Goal: Information Seeking & Learning: Compare options

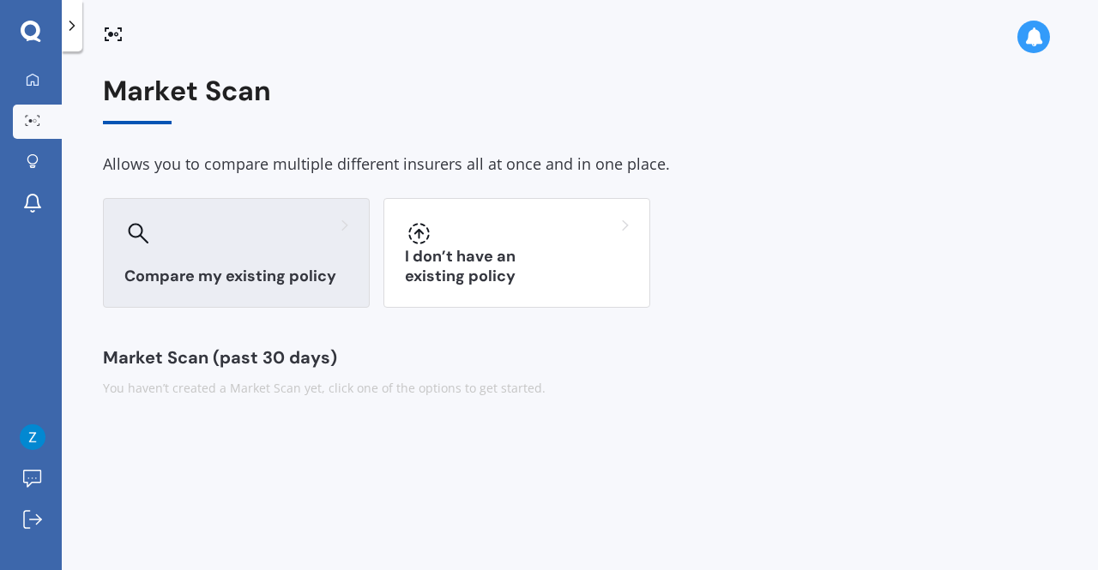
click at [237, 285] on h3 "Compare my existing policy" at bounding box center [236, 277] width 224 height 20
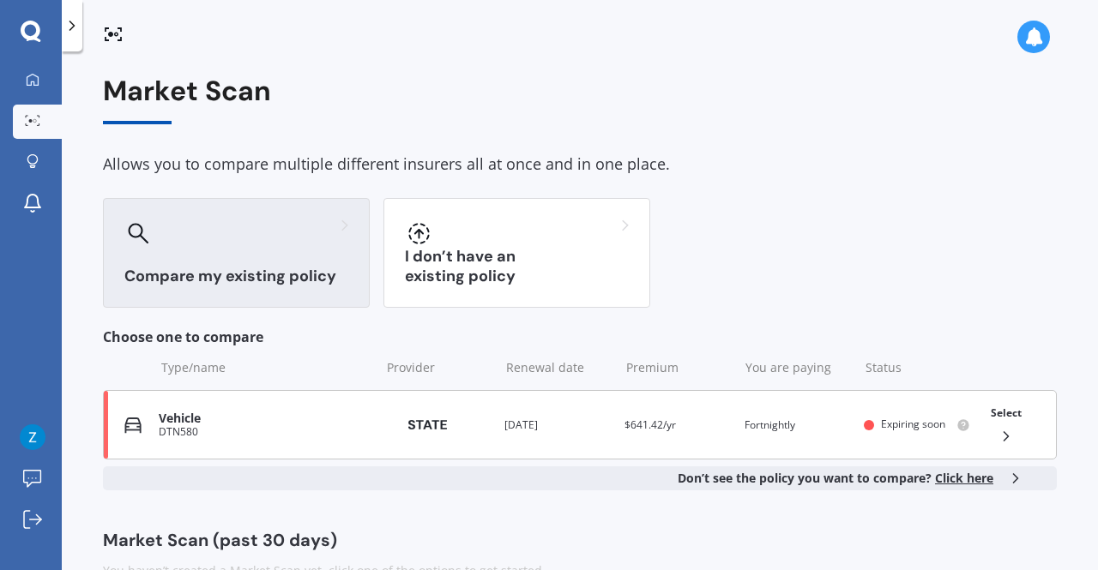
click at [309, 436] on div "DTN580" at bounding box center [265, 432] width 212 height 12
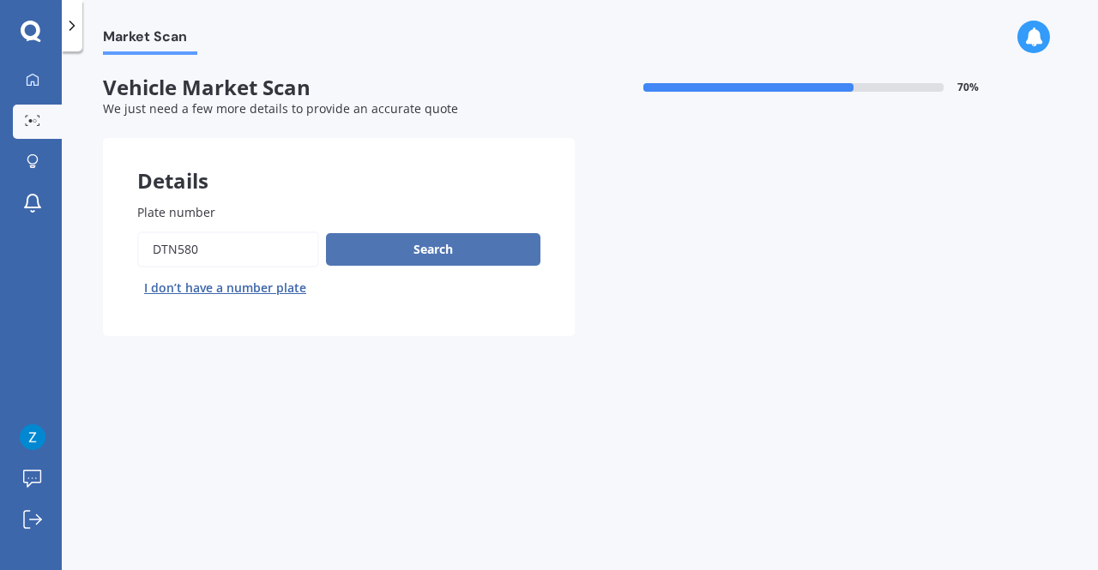
click at [413, 248] on button "Search" at bounding box center [433, 249] width 214 height 33
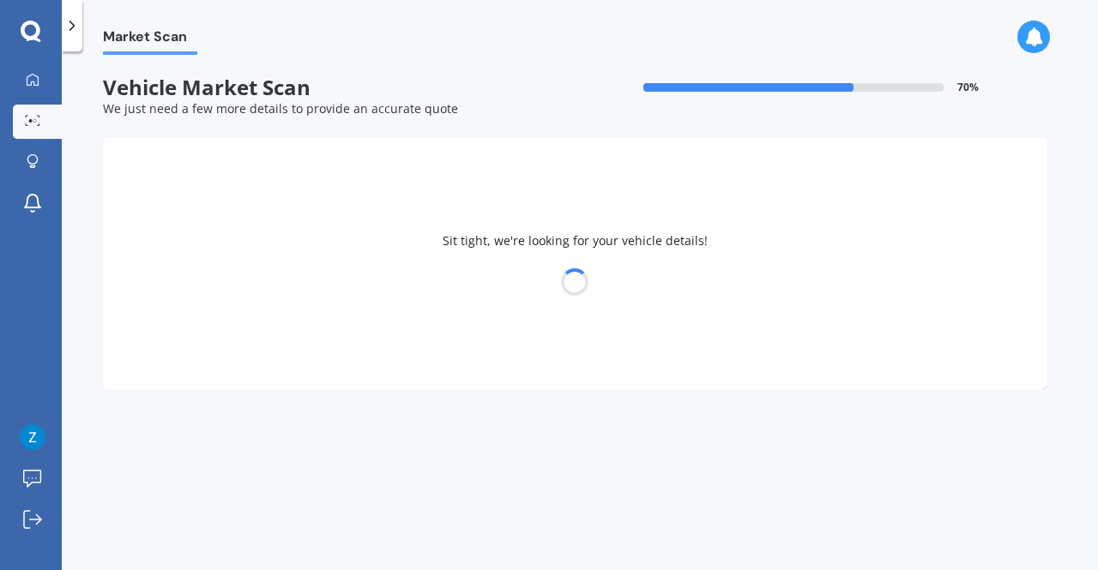
select select "HONDA"
select select "JAZZ"
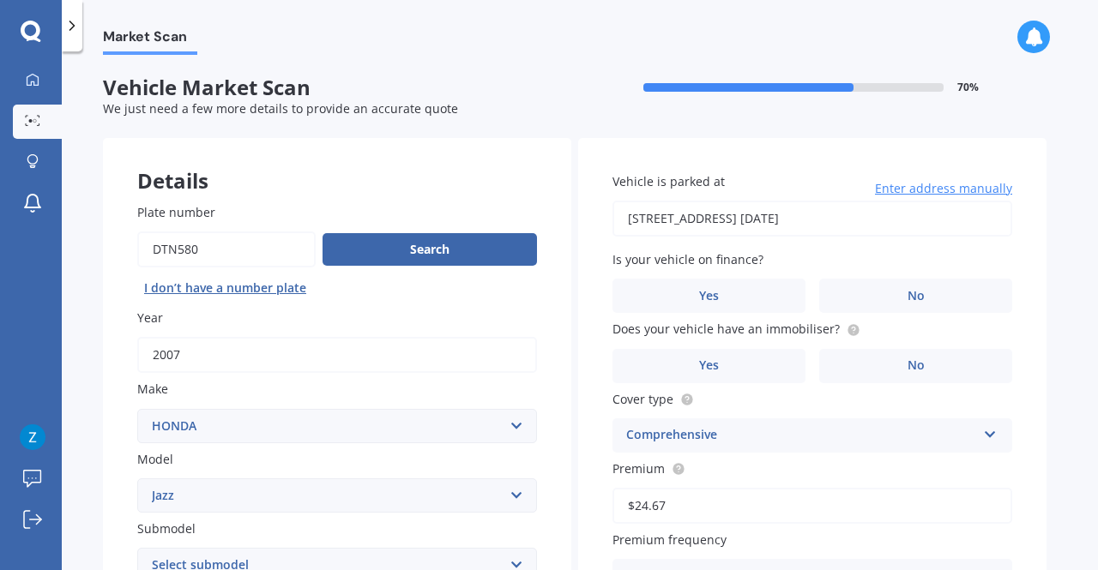
click at [715, 220] on input "[STREET_ADDRESS] [DATE]" at bounding box center [813, 219] width 400 height 36
type input "[STREET_ADDRESS]"
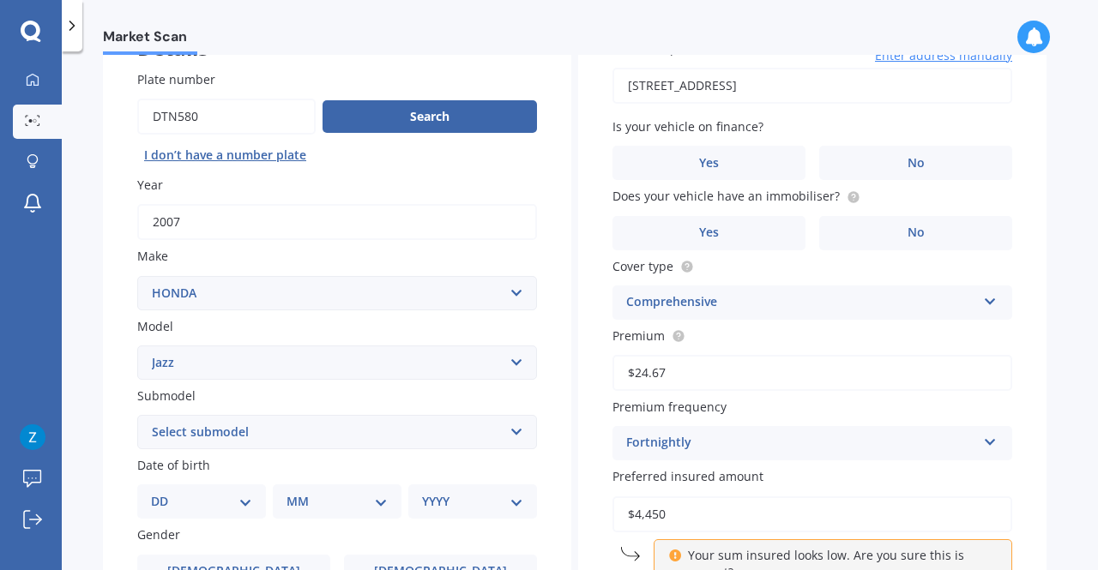
scroll to position [135, 0]
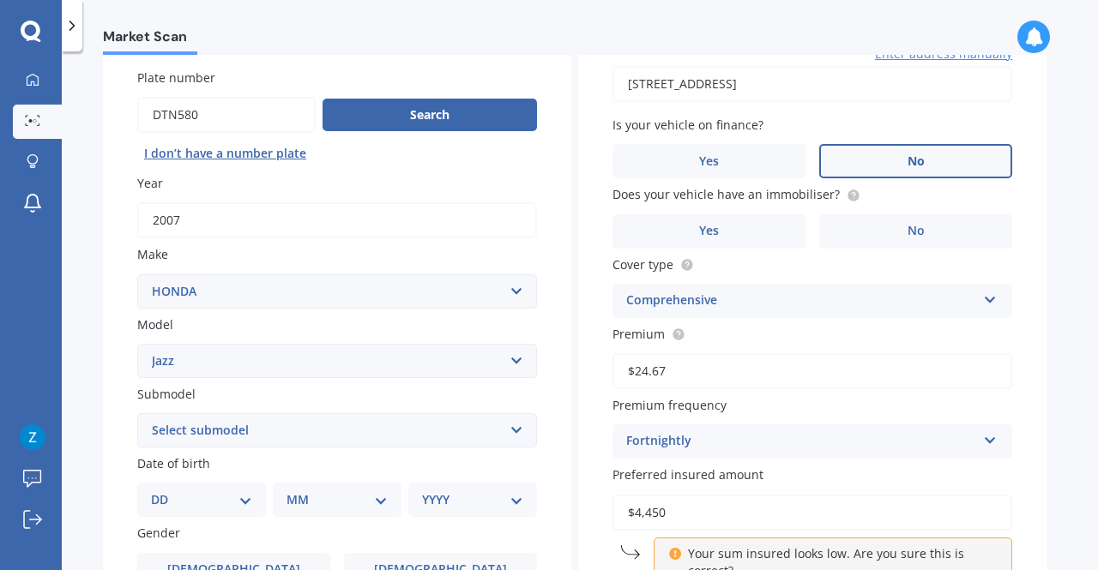
click at [889, 152] on label "No" at bounding box center [915, 161] width 193 height 34
click at [0, 0] on input "No" at bounding box center [0, 0] width 0 height 0
click at [909, 235] on span "No" at bounding box center [916, 231] width 17 height 15
click at [0, 0] on input "No" at bounding box center [0, 0] width 0 height 0
click at [836, 314] on div "Comprehensive Comprehensive Third Party, Fire & Theft Third Party" at bounding box center [813, 301] width 400 height 34
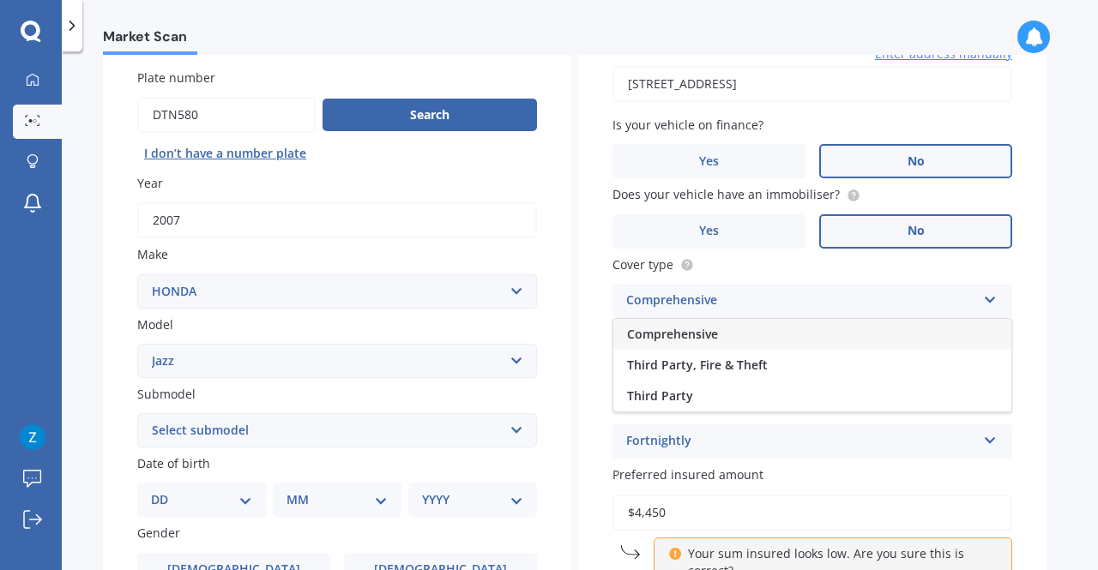
click at [836, 314] on div "Comprehensive Comprehensive Third Party, Fire & Theft Third Party" at bounding box center [813, 301] width 400 height 34
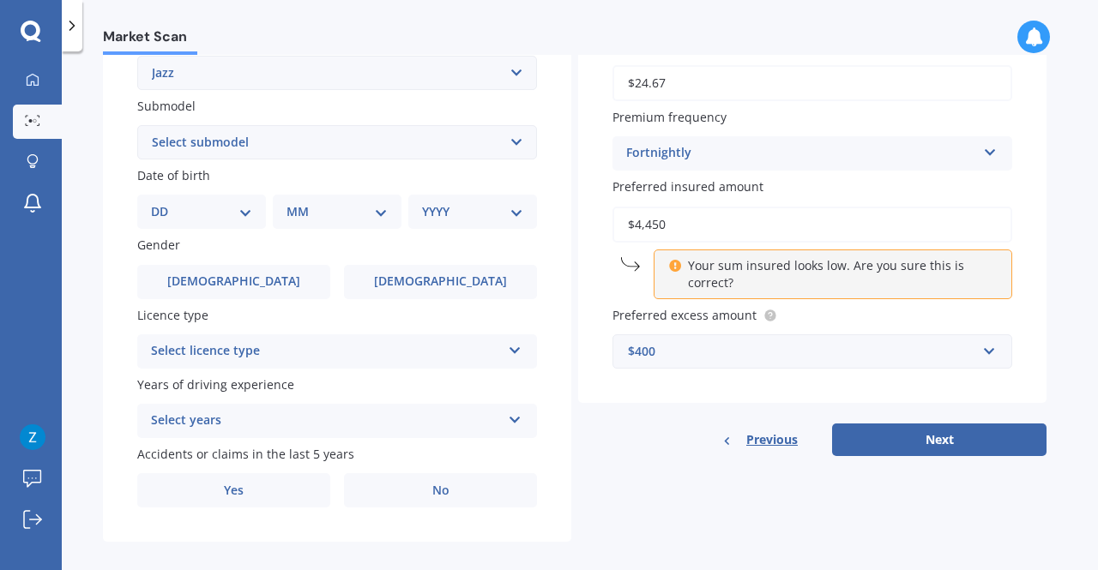
scroll to position [424, 0]
click at [820, 357] on div "$400" at bounding box center [802, 350] width 348 height 19
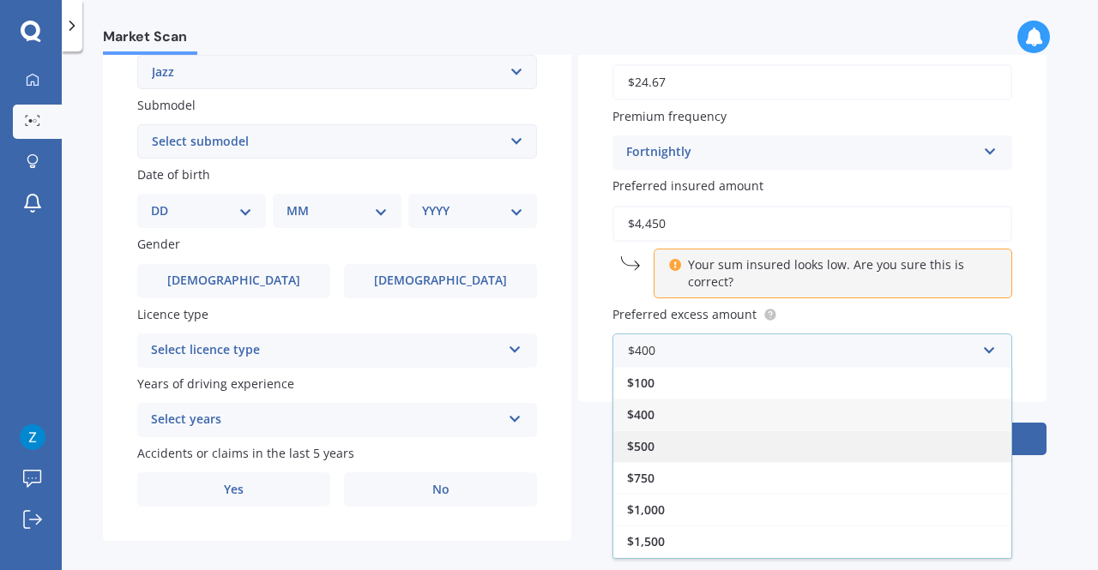
click at [798, 456] on div "$500" at bounding box center [812, 447] width 398 height 32
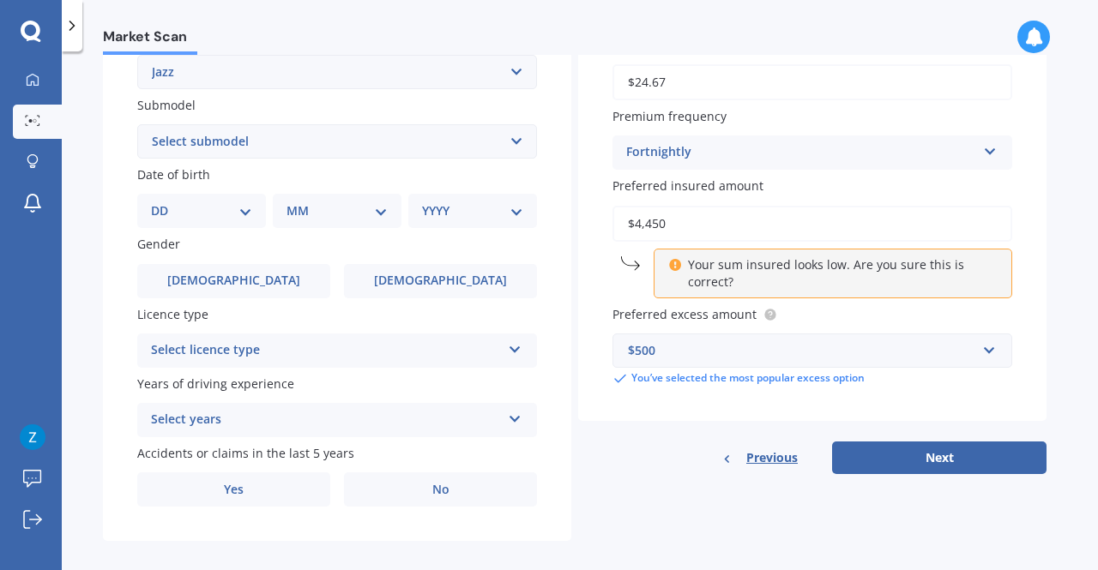
click at [796, 344] on div "$500" at bounding box center [802, 350] width 348 height 19
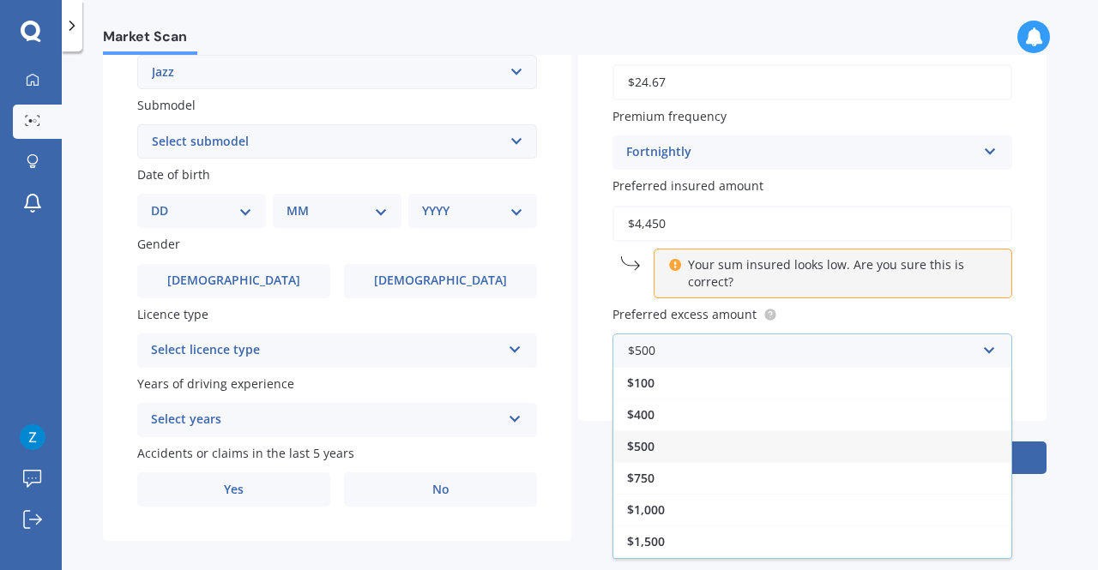
click at [753, 445] on div "$500" at bounding box center [812, 447] width 398 height 32
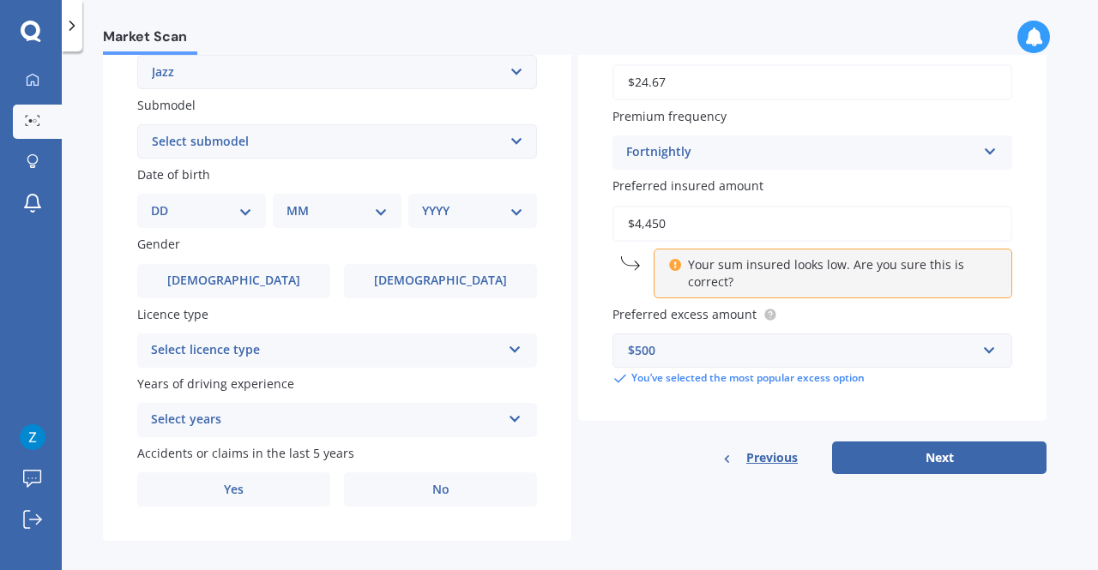
click at [232, 429] on div "Select years" at bounding box center [326, 420] width 350 height 21
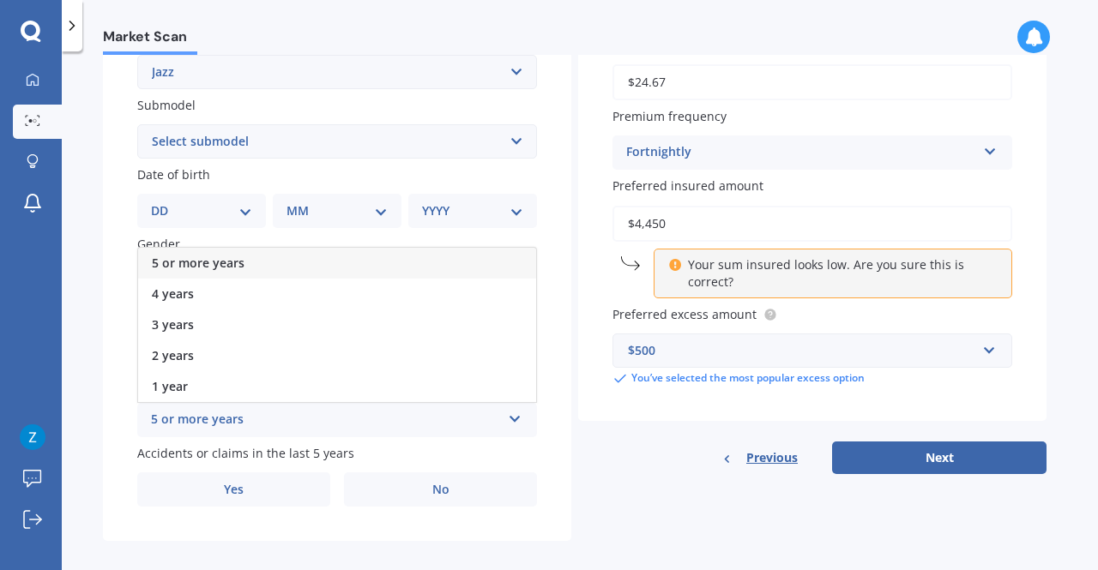
click at [261, 263] on div "5 or more years" at bounding box center [337, 263] width 398 height 31
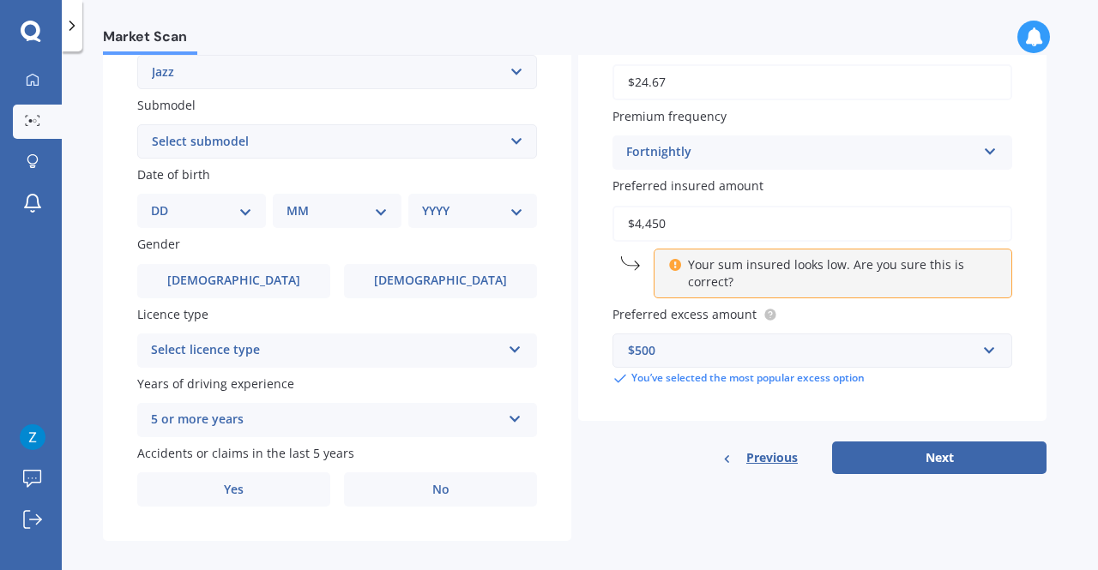
click at [275, 347] on div "Select licence type" at bounding box center [326, 351] width 350 height 21
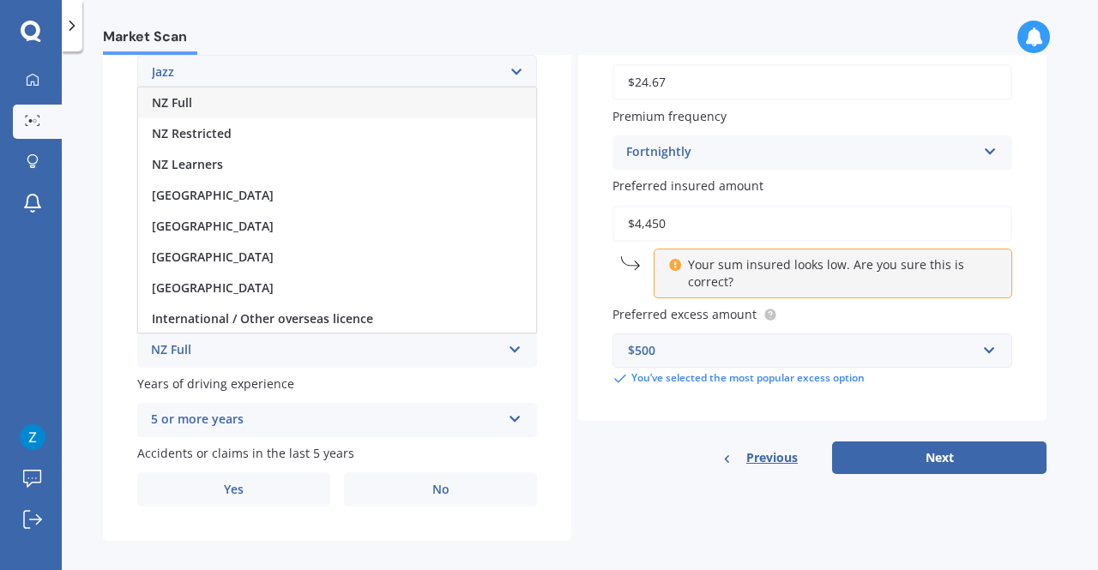
click at [295, 104] on div "NZ Full" at bounding box center [337, 103] width 398 height 31
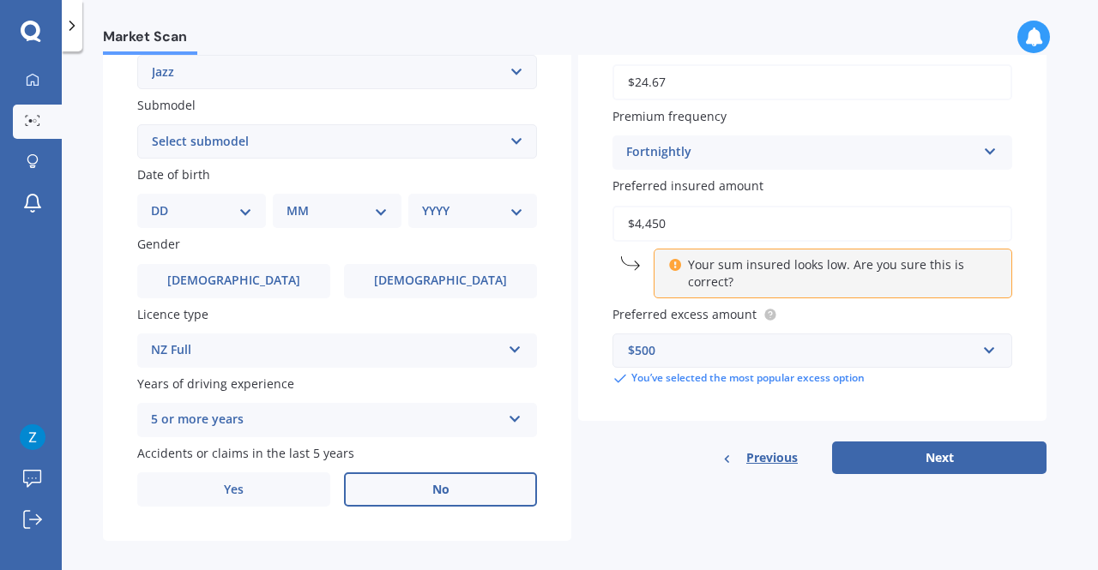
click at [383, 497] on label "No" at bounding box center [440, 490] width 193 height 34
click at [0, 0] on input "No" at bounding box center [0, 0] width 0 height 0
click at [447, 290] on label "[DEMOGRAPHIC_DATA]" at bounding box center [440, 281] width 193 height 34
click at [0, 0] on input "[DEMOGRAPHIC_DATA]" at bounding box center [0, 0] width 0 height 0
click at [252, 145] on select "Select submodel (all other) 1.3 1.5 Sports Crosstar 1.5P Hatchback RS S" at bounding box center [337, 141] width 400 height 34
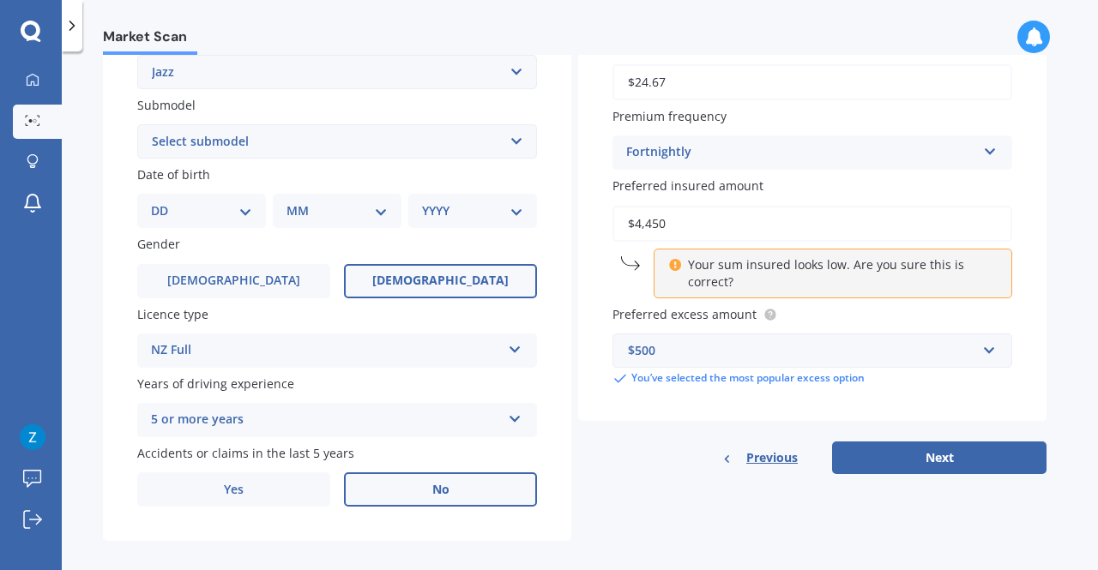
select select "1.3"
click at [137, 125] on select "Select submodel (all other) 1.3 1.5 Sports Crosstar 1.5P Hatchback RS S" at bounding box center [337, 141] width 400 height 34
click at [216, 212] on select "DD 01 02 03 04 05 06 07 08 09 10 11 12 13 14 15 16 17 18 19 20 21 22 23 24 25 2…" at bounding box center [201, 211] width 101 height 19
select select "06"
click at [165, 202] on select "DD 01 02 03 04 05 06 07 08 09 10 11 12 13 14 15 16 17 18 19 20 21 22 23 24 25 2…" at bounding box center [201, 211] width 101 height 19
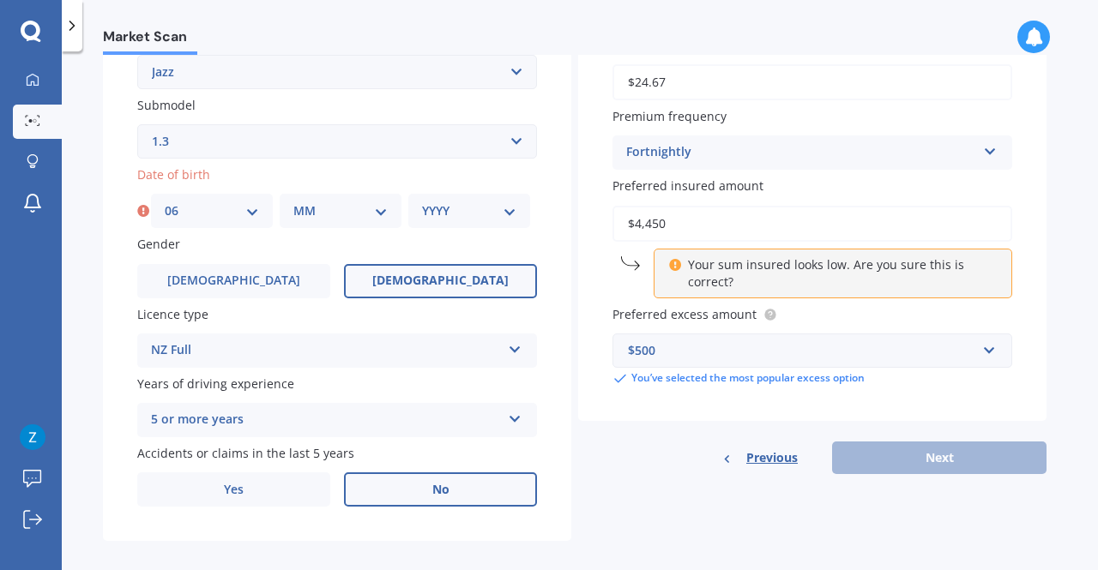
click at [347, 219] on select "MM 01 02 03 04 05 06 07 08 09 10 11 12" at bounding box center [340, 211] width 94 height 19
select select "08"
click at [293, 202] on select "MM 01 02 03 04 05 06 07 08 09 10 11 12" at bounding box center [340, 211] width 94 height 19
click at [471, 208] on select "YYYY 2025 2024 2023 2022 2021 2020 2019 2018 2017 2016 2015 2014 2013 2012 2011…" at bounding box center [469, 211] width 94 height 19
select select "1986"
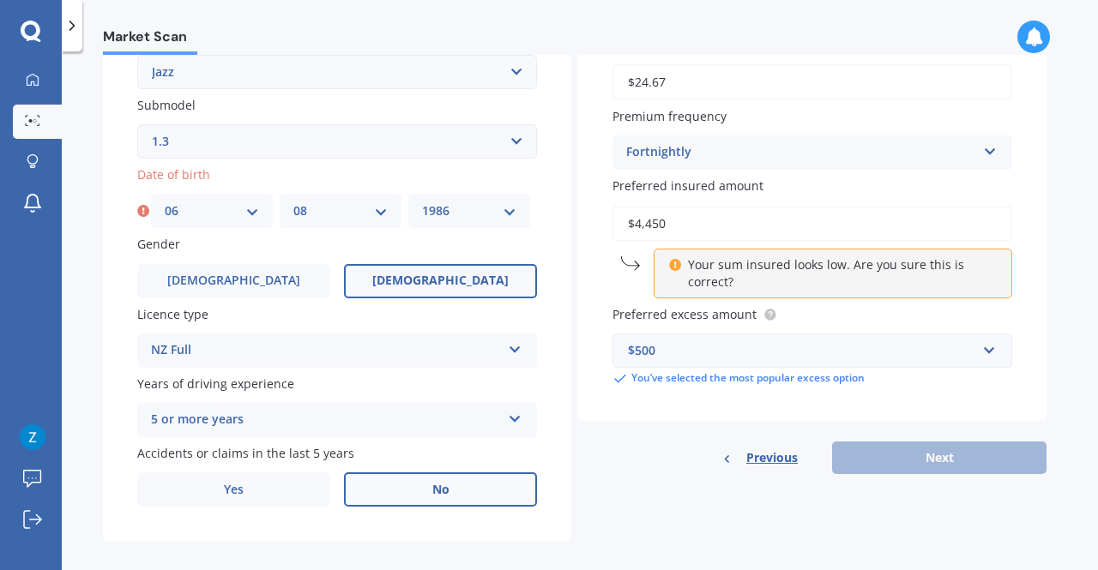
click at [422, 202] on select "YYYY 2025 2024 2023 2022 2021 2020 2019 2018 2017 2016 2015 2014 2013 2012 2011…" at bounding box center [469, 211] width 94 height 19
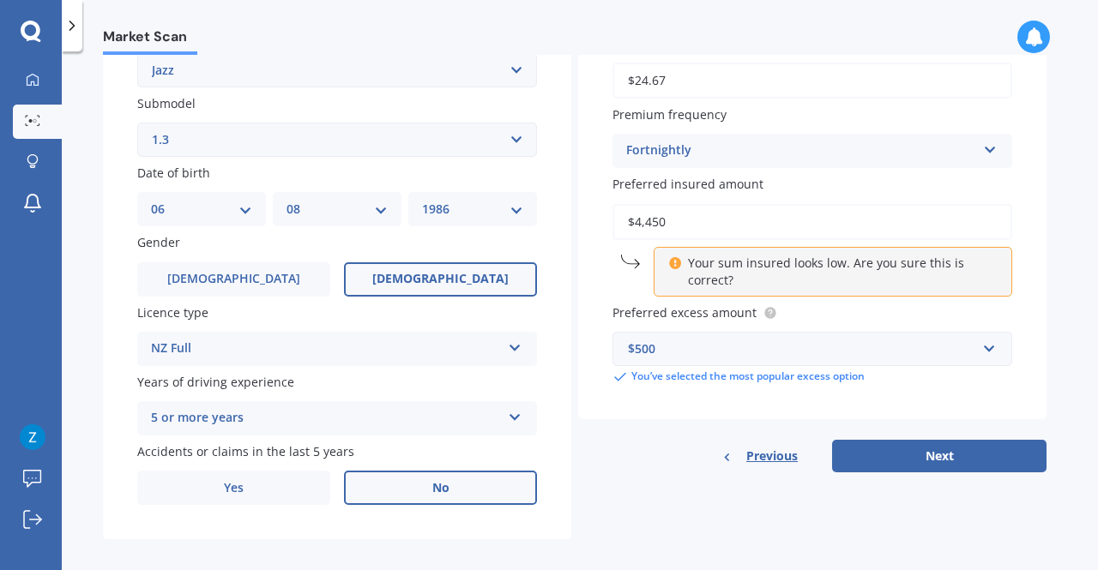
scroll to position [442, 0]
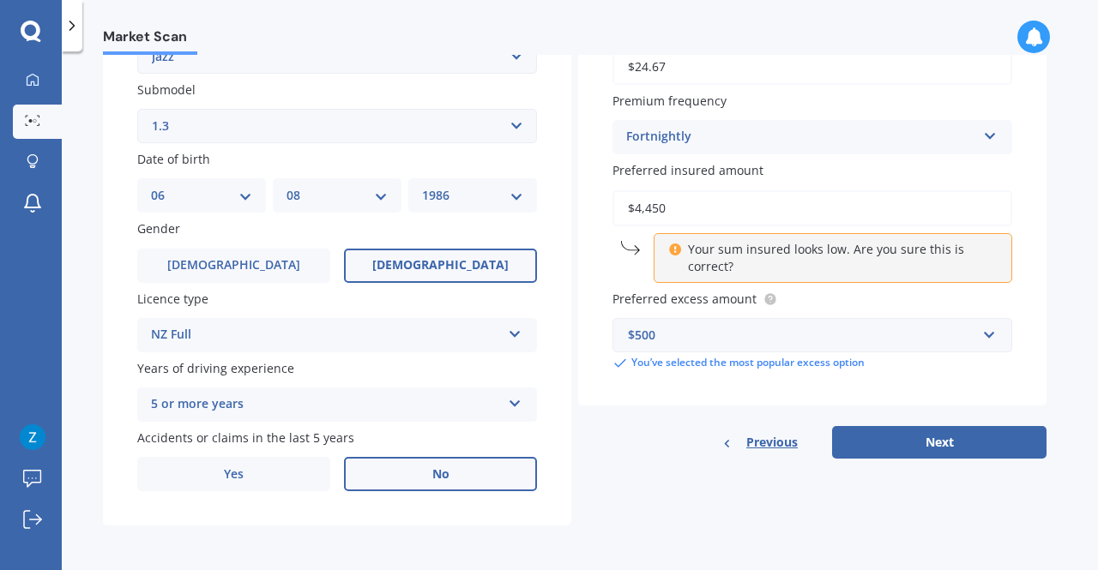
click at [718, 209] on input "$4,450" at bounding box center [813, 208] width 400 height 36
click at [732, 257] on p "Your sum insured looks low. Are you sure this is correct?" at bounding box center [839, 258] width 303 height 34
click at [909, 432] on button "Next" at bounding box center [939, 442] width 214 height 33
select select "06"
select select "08"
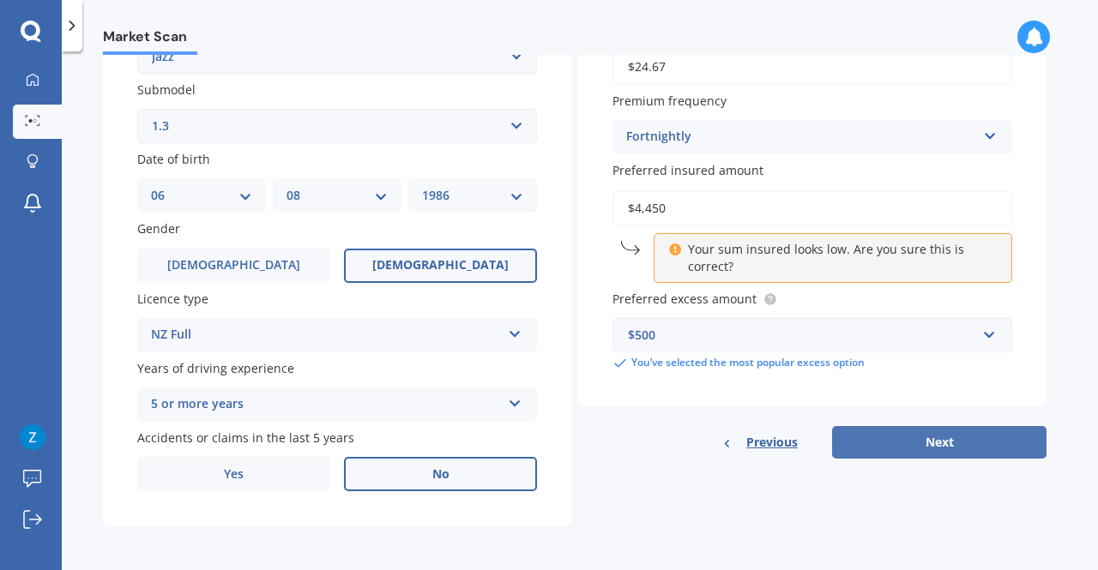
select select "1986"
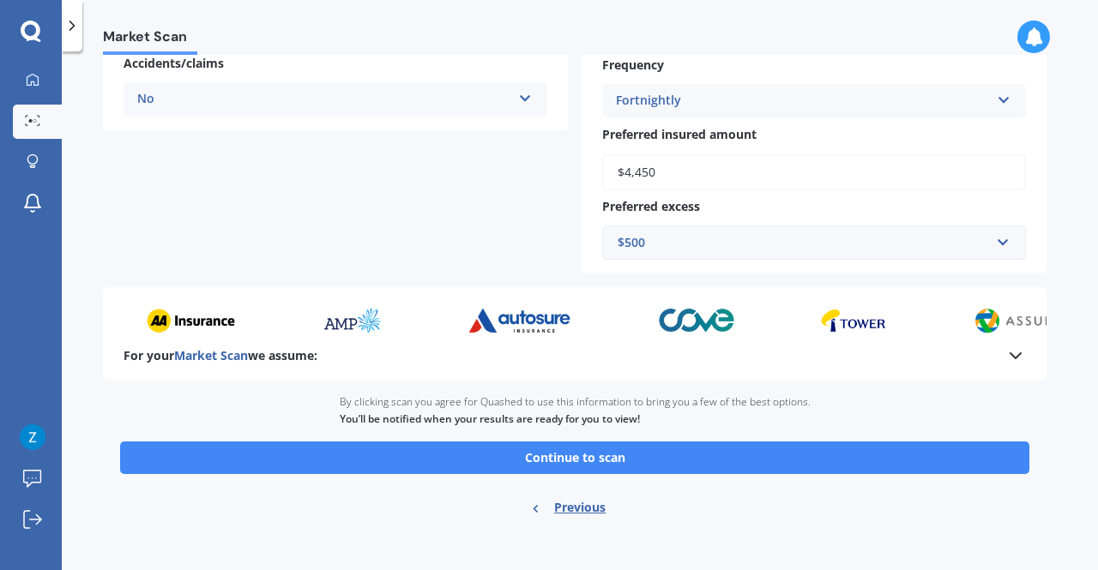
scroll to position [444, 0]
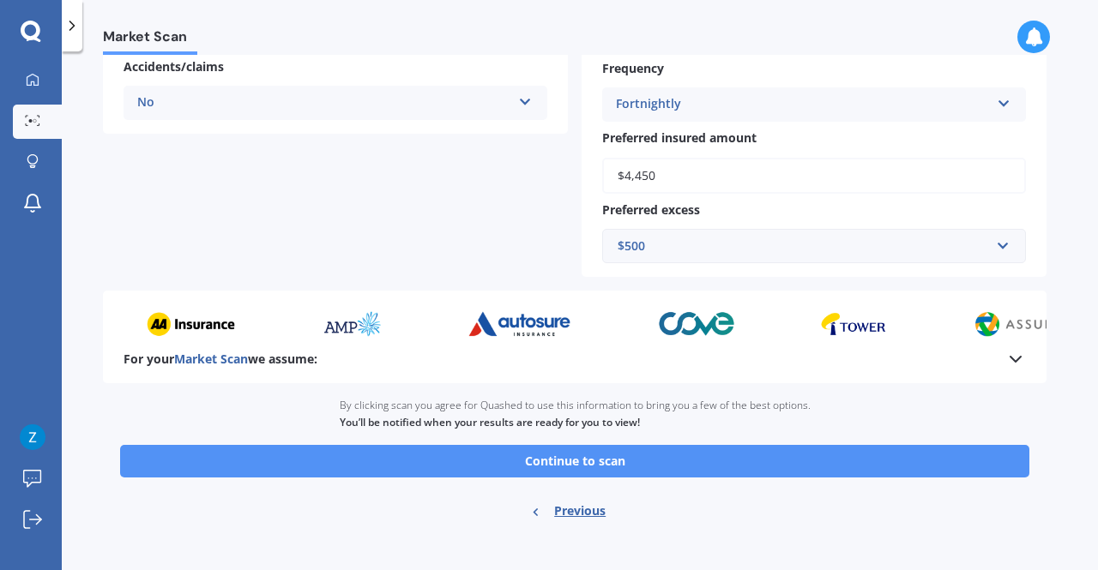
click at [540, 466] on button "Continue to scan" at bounding box center [574, 461] width 909 height 33
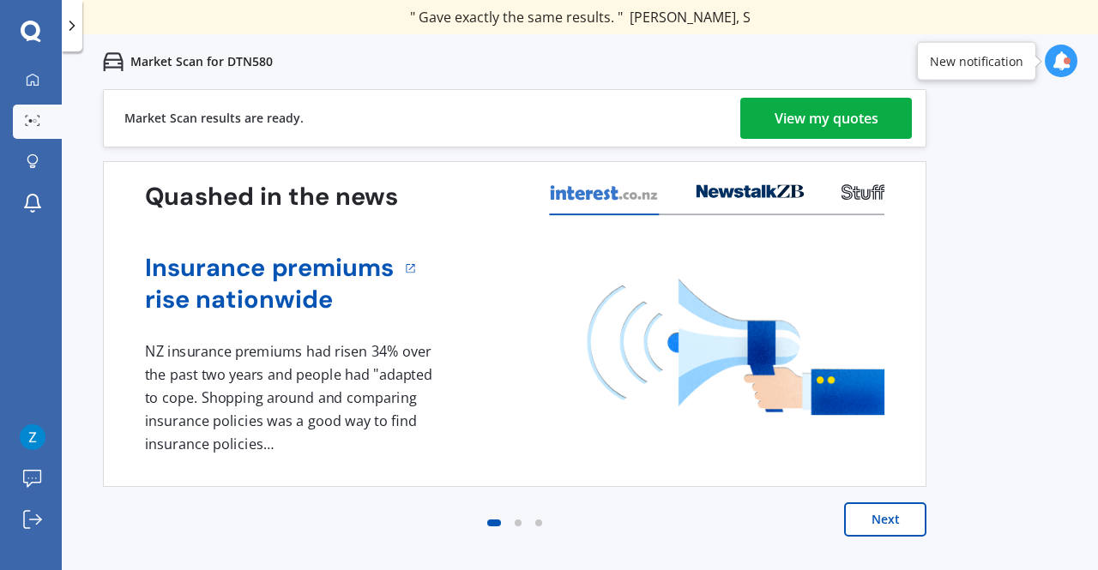
click at [815, 115] on div "View my quotes" at bounding box center [827, 118] width 104 height 41
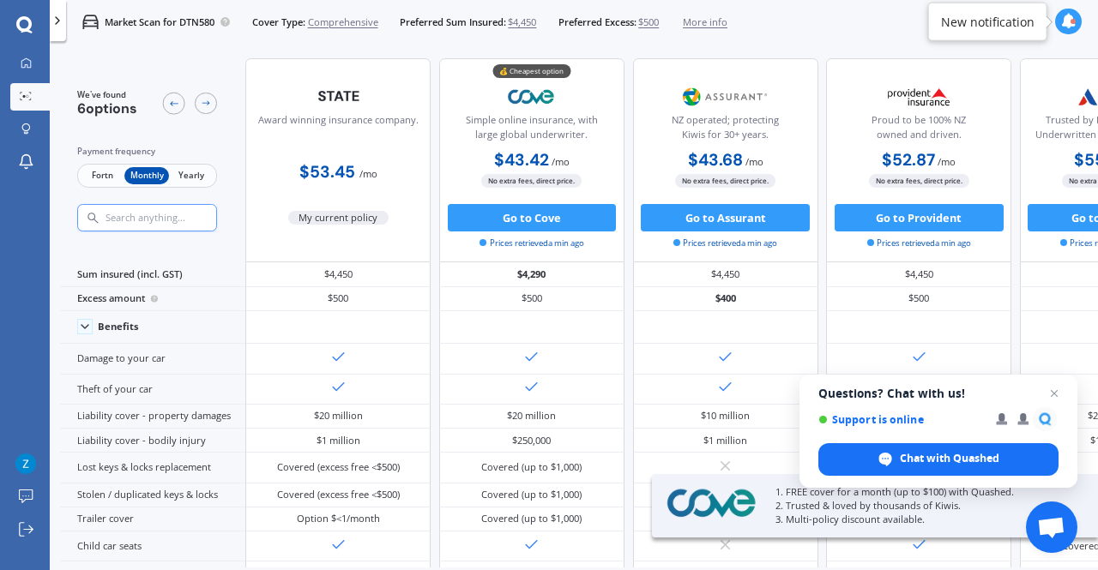
click at [100, 176] on span "Fortn" at bounding box center [102, 176] width 45 height 18
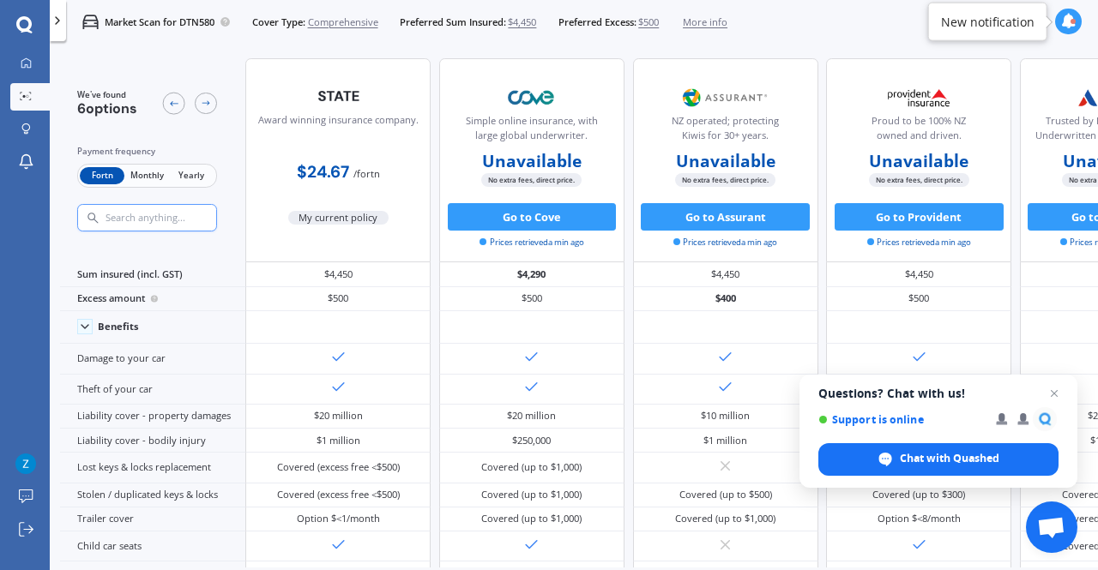
scroll to position [0, 384]
